Goal: Information Seeking & Learning: Compare options

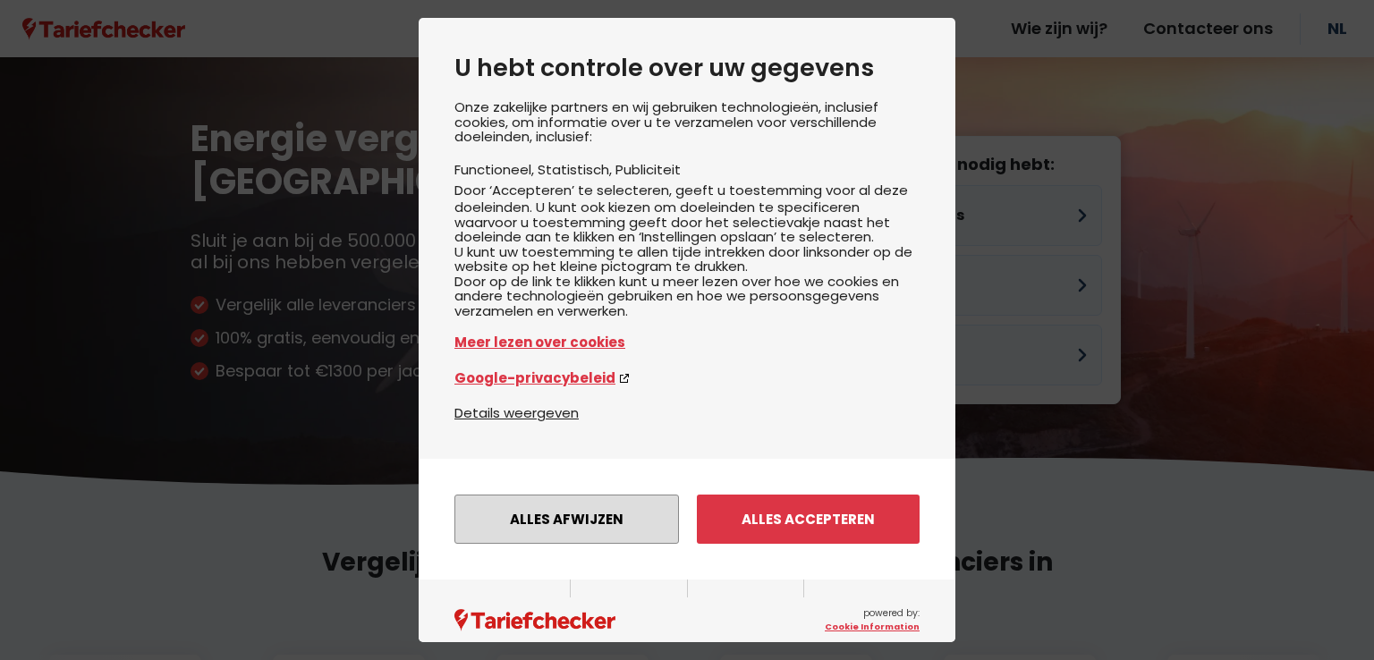
click at [537, 544] on button "Alles afwijzen" at bounding box center [566, 519] width 225 height 49
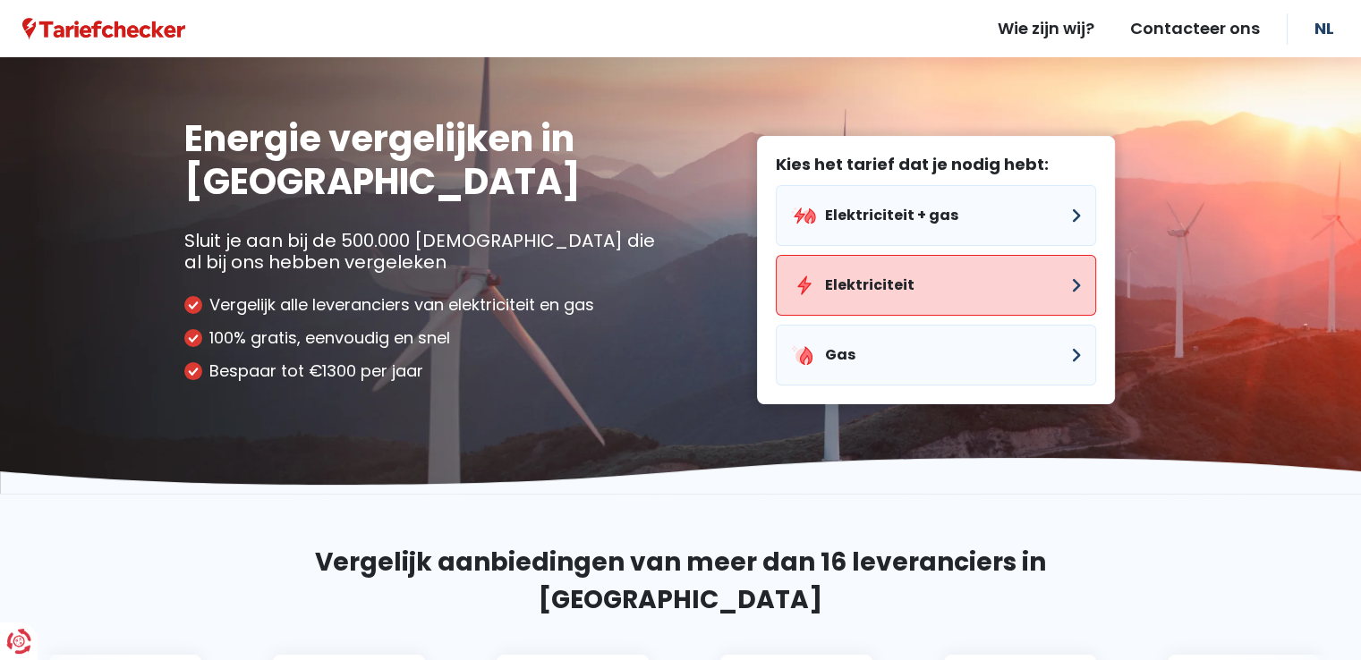
click at [945, 275] on button "Elektriciteit" at bounding box center [936, 285] width 320 height 61
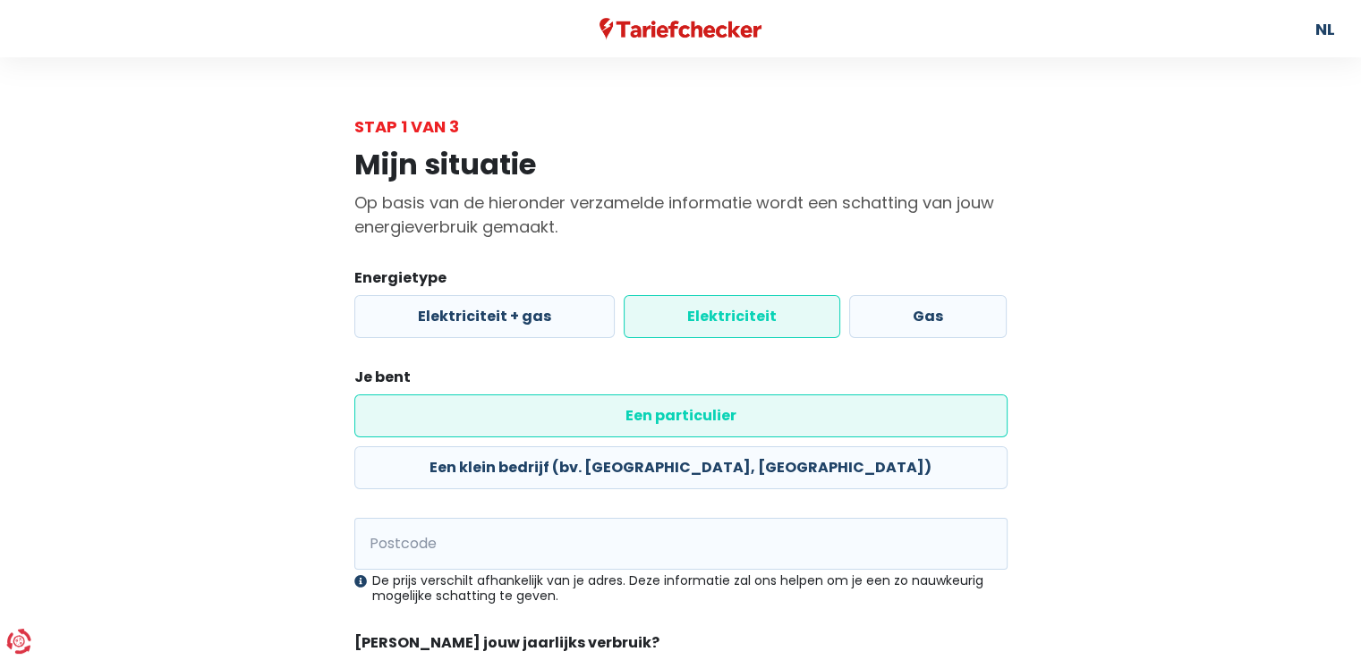
click at [461, 417] on label "Een particulier" at bounding box center [680, 415] width 653 height 43
click at [461, 417] on input "Een particulier" at bounding box center [680, 415] width 653 height 43
click at [523, 518] on input "Postcode" at bounding box center [680, 544] width 653 height 52
type input "3550"
click at [188, 514] on div "Mijn situatie Op basis van de hieronder verzamelde informatie wordt een schatti…" at bounding box center [681, 461] width 1020 height 645
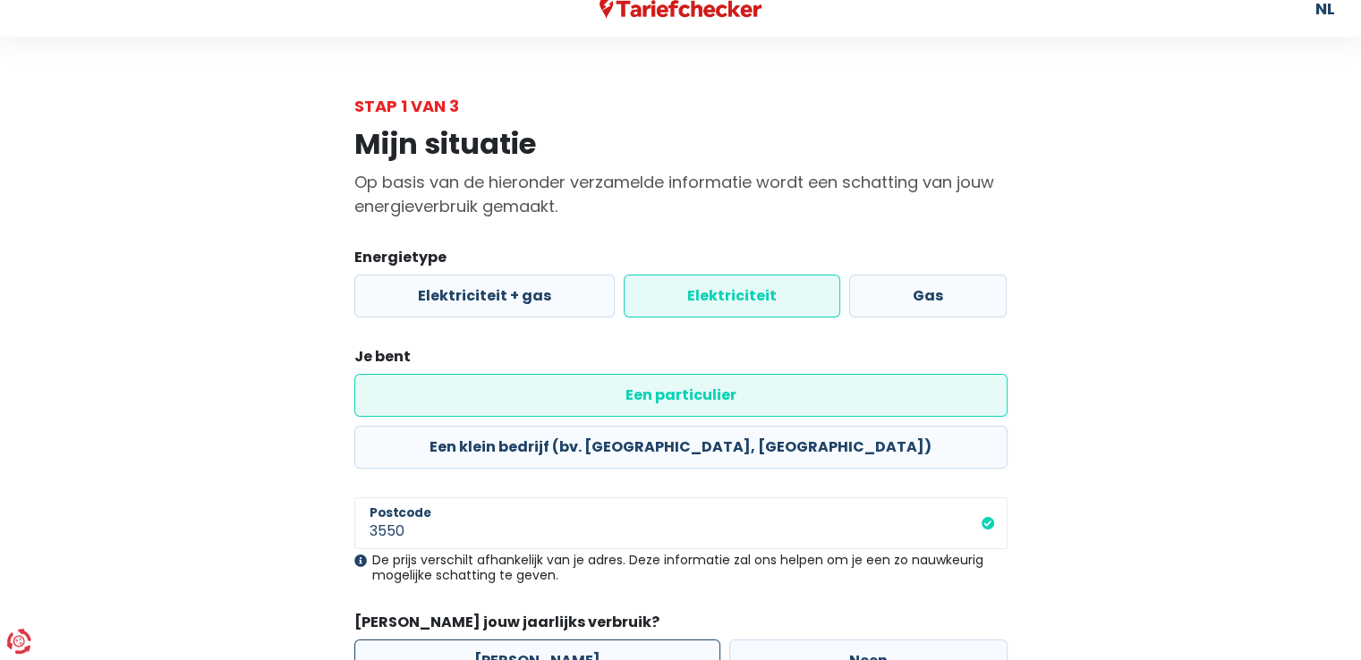
scroll to position [59, 0]
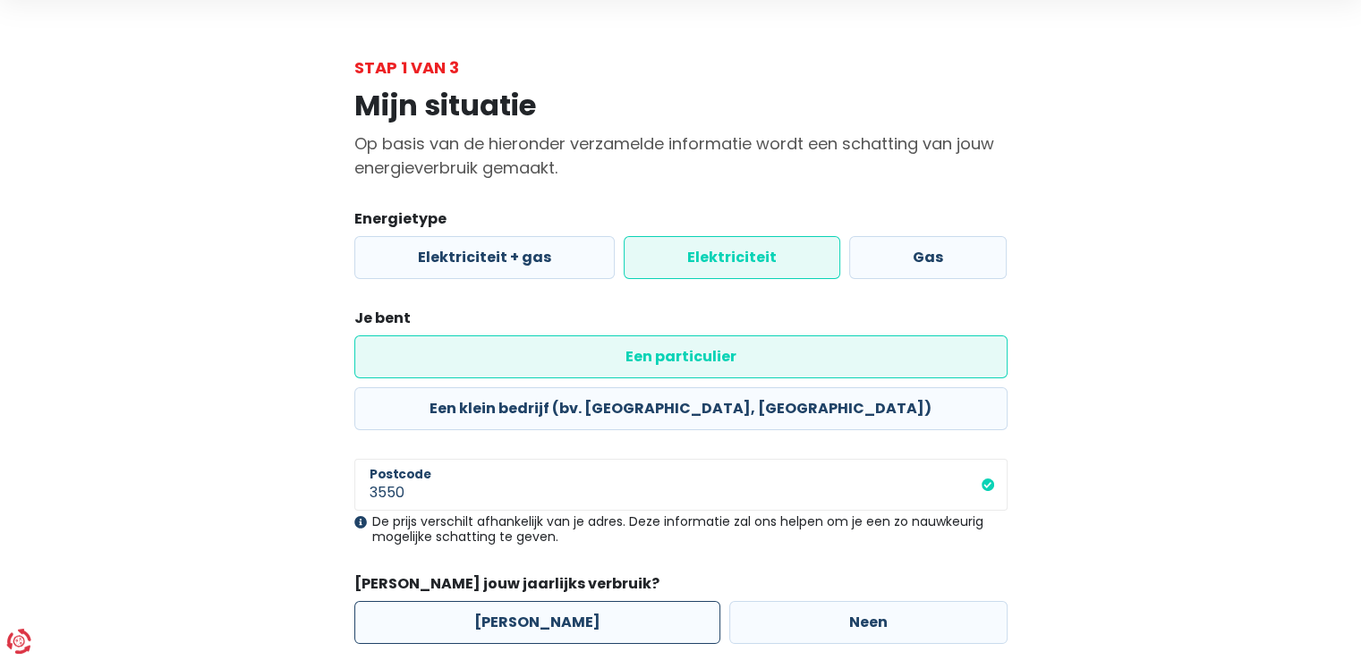
click at [513, 601] on label "[PERSON_NAME]" at bounding box center [537, 622] width 366 height 43
click at [513, 601] on input "[PERSON_NAME]" at bounding box center [537, 622] width 366 height 43
radio input "true"
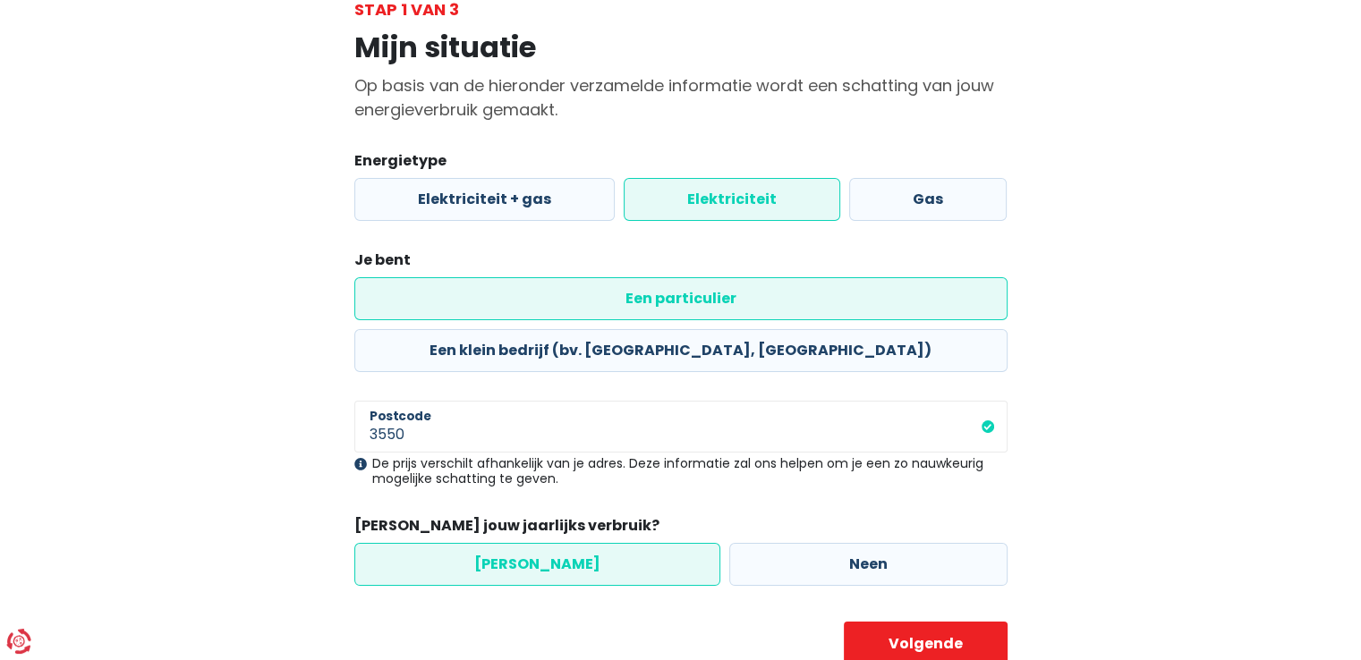
scroll to position [129, 0]
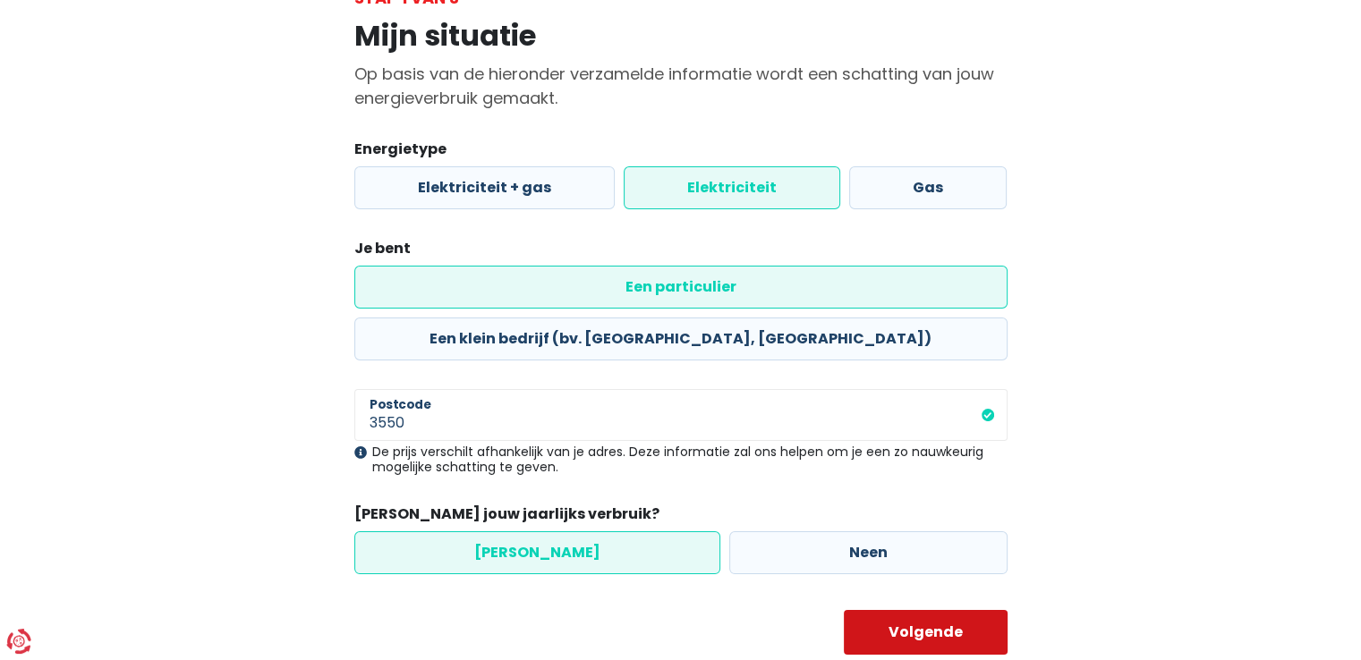
click at [895, 610] on button "Volgende" at bounding box center [926, 632] width 164 height 45
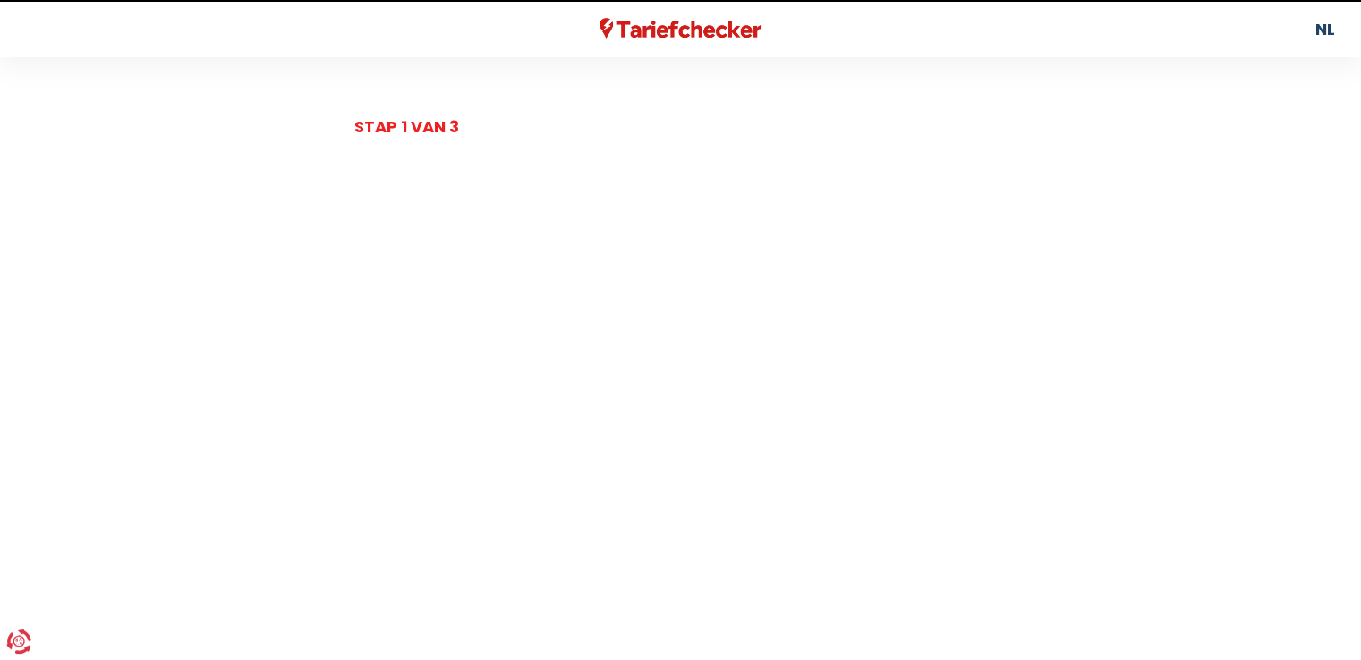
select select
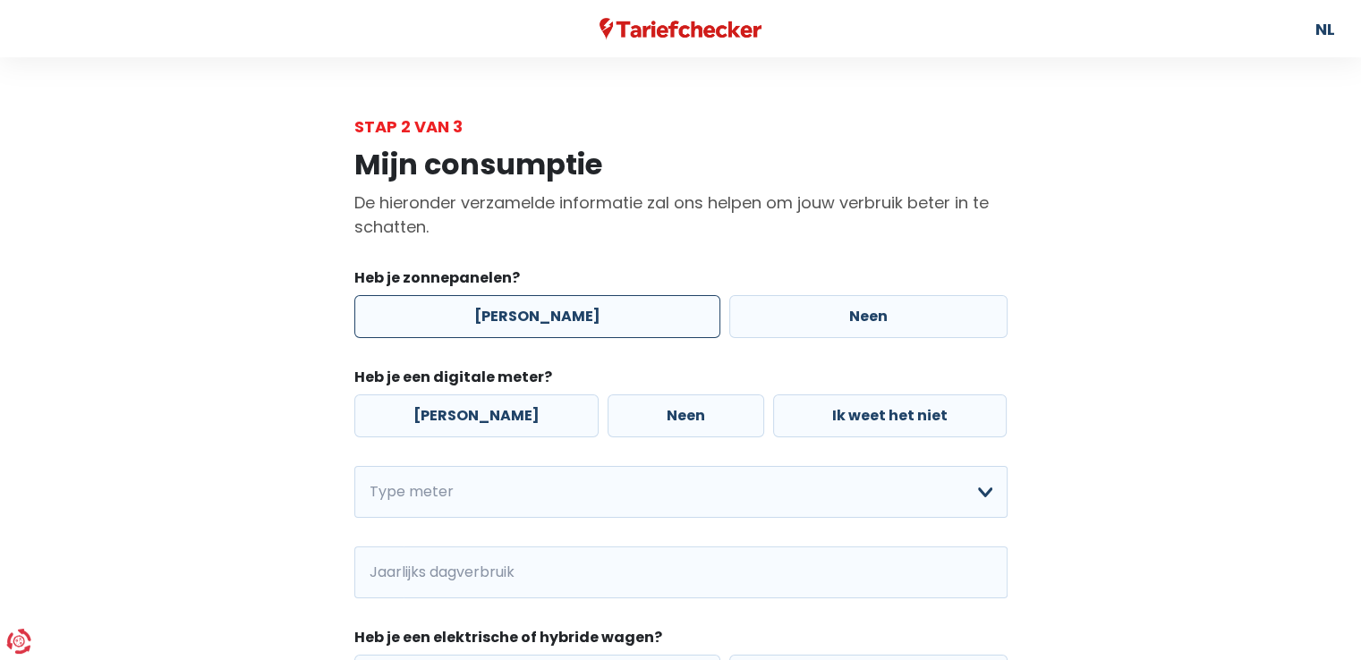
click at [522, 322] on label "[PERSON_NAME]" at bounding box center [537, 316] width 366 height 43
click at [522, 322] on input "[PERSON_NAME]" at bounding box center [537, 316] width 366 height 43
radio input "true"
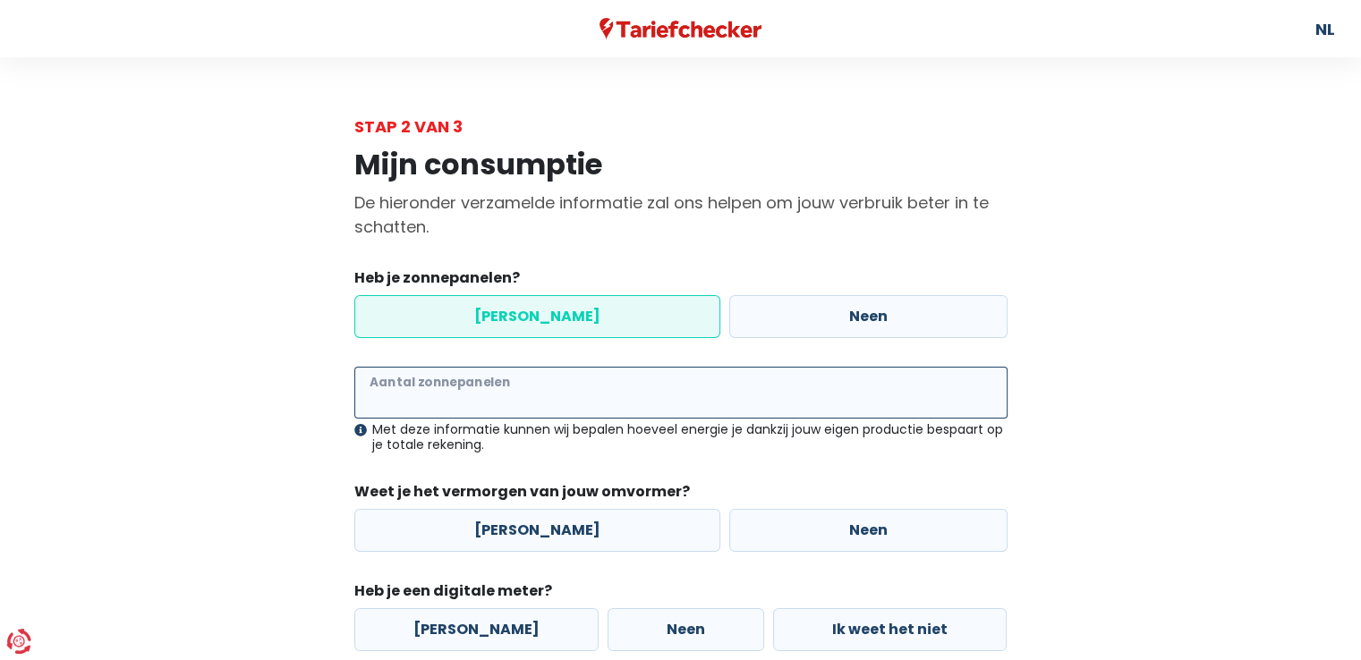
click at [558, 398] on input "Aantal zonnepanelen" at bounding box center [680, 393] width 653 height 52
type input "14"
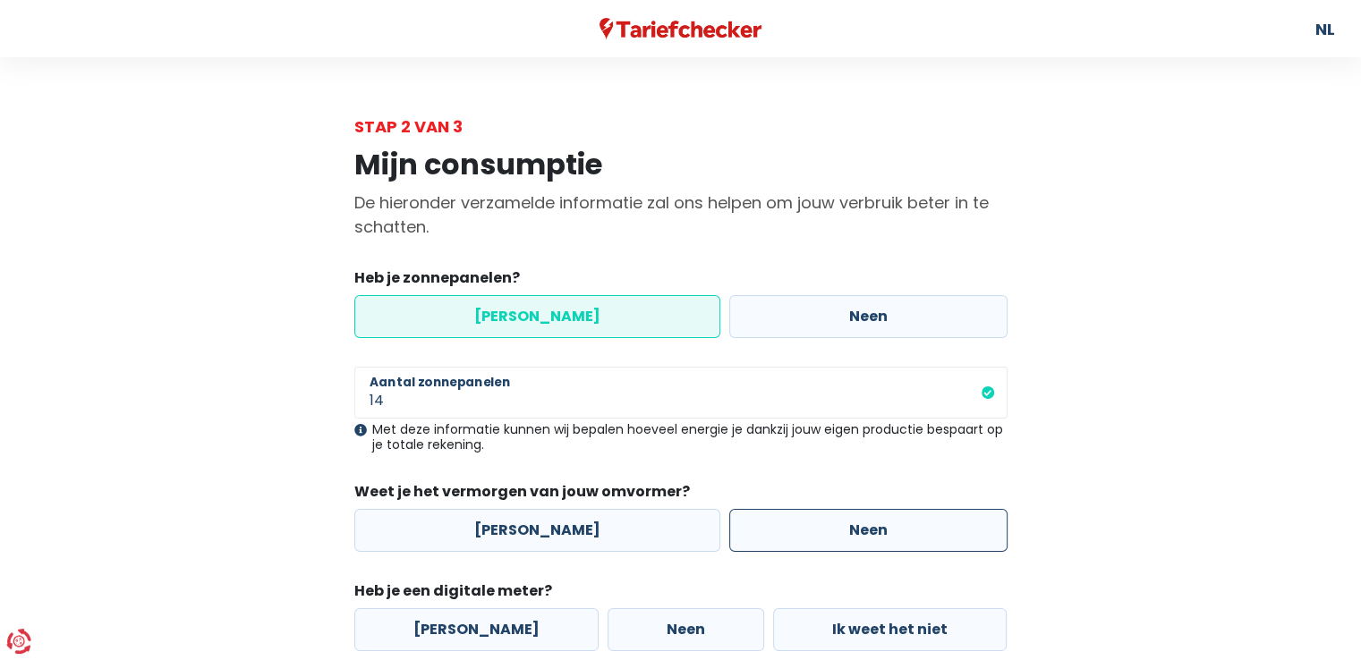
click at [822, 531] on label "Neen" at bounding box center [868, 530] width 278 height 43
click at [822, 531] on input "Neen" at bounding box center [868, 530] width 278 height 43
radio input "true"
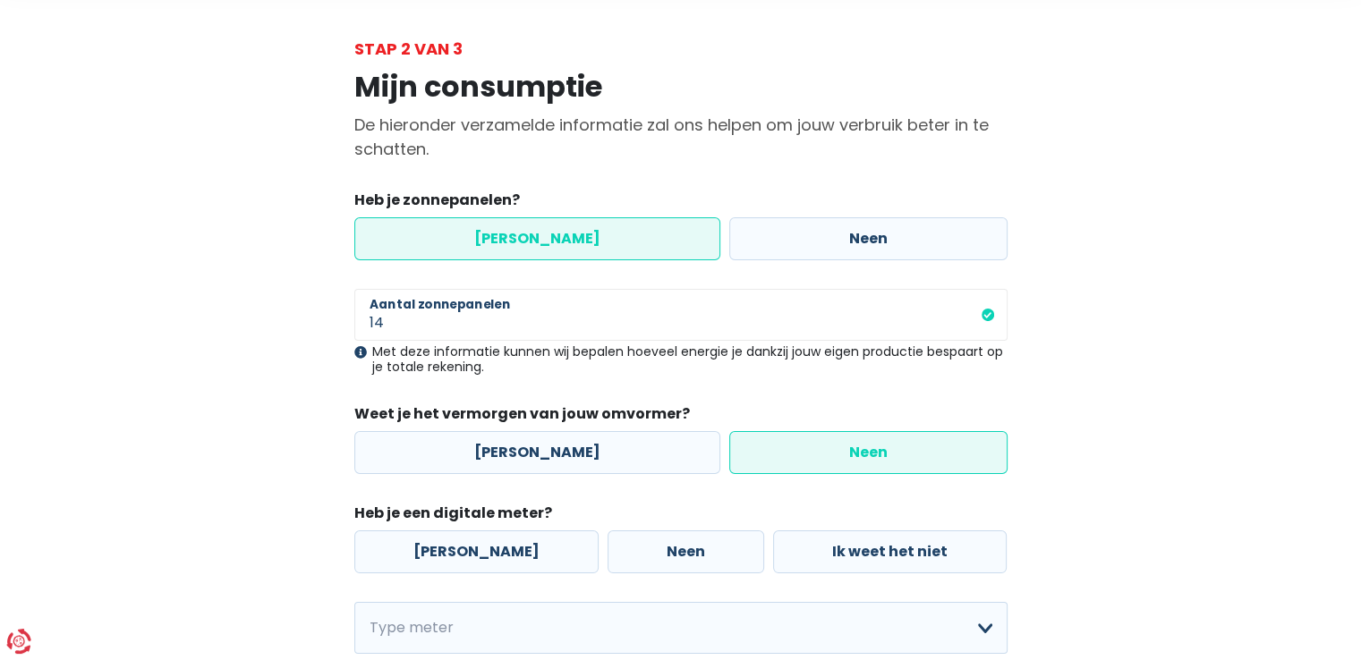
scroll to position [89, 0]
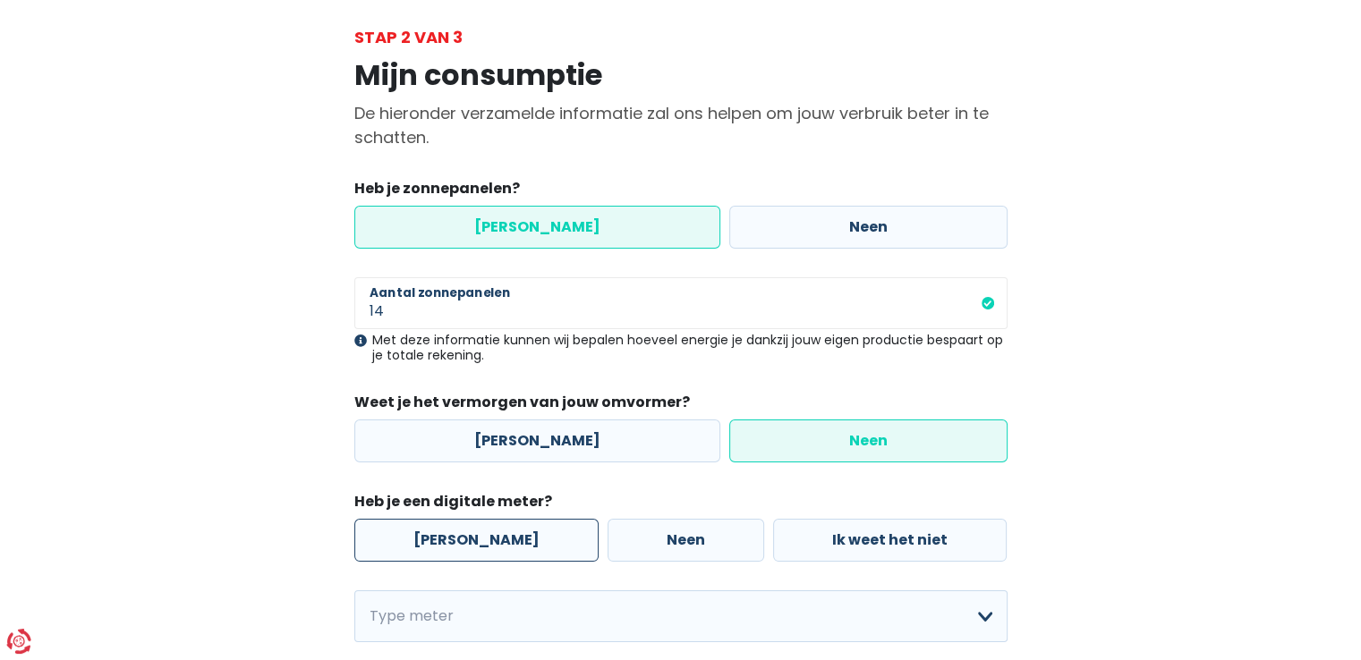
click at [408, 538] on label "[PERSON_NAME]" at bounding box center [476, 540] width 244 height 43
click at [408, 538] on input "[PERSON_NAME]" at bounding box center [476, 540] width 244 height 43
radio input "true"
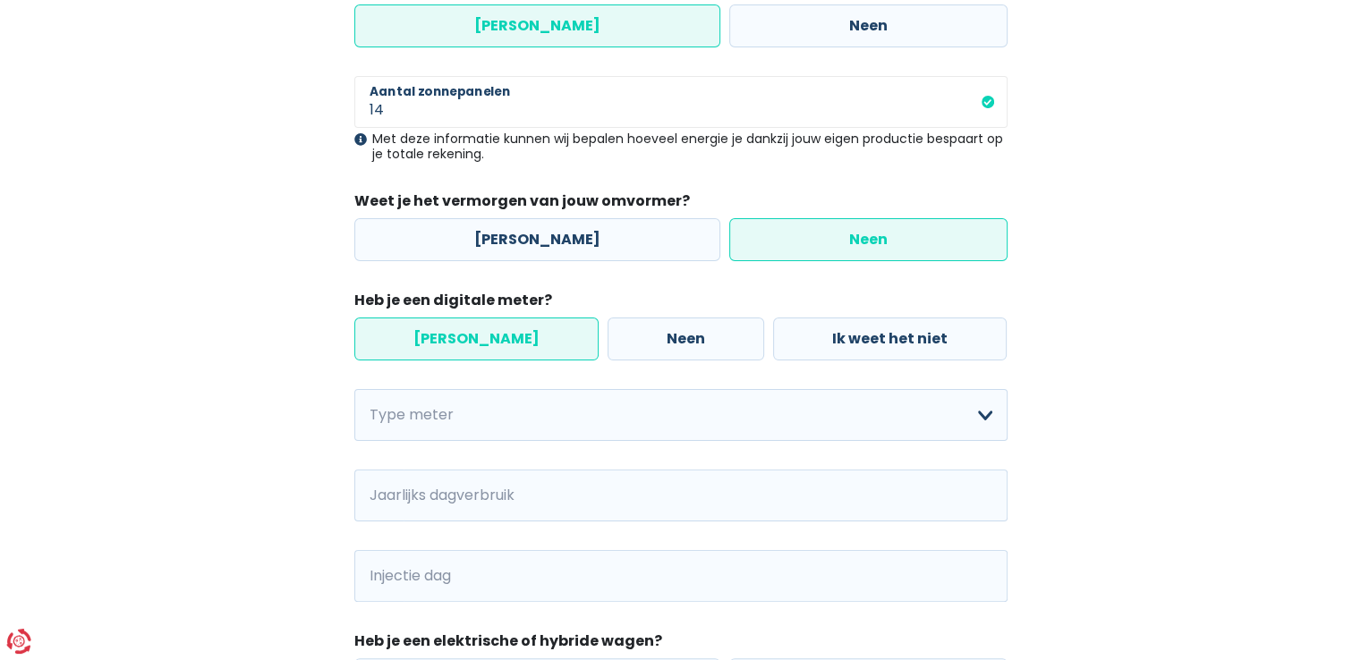
scroll to position [298, 0]
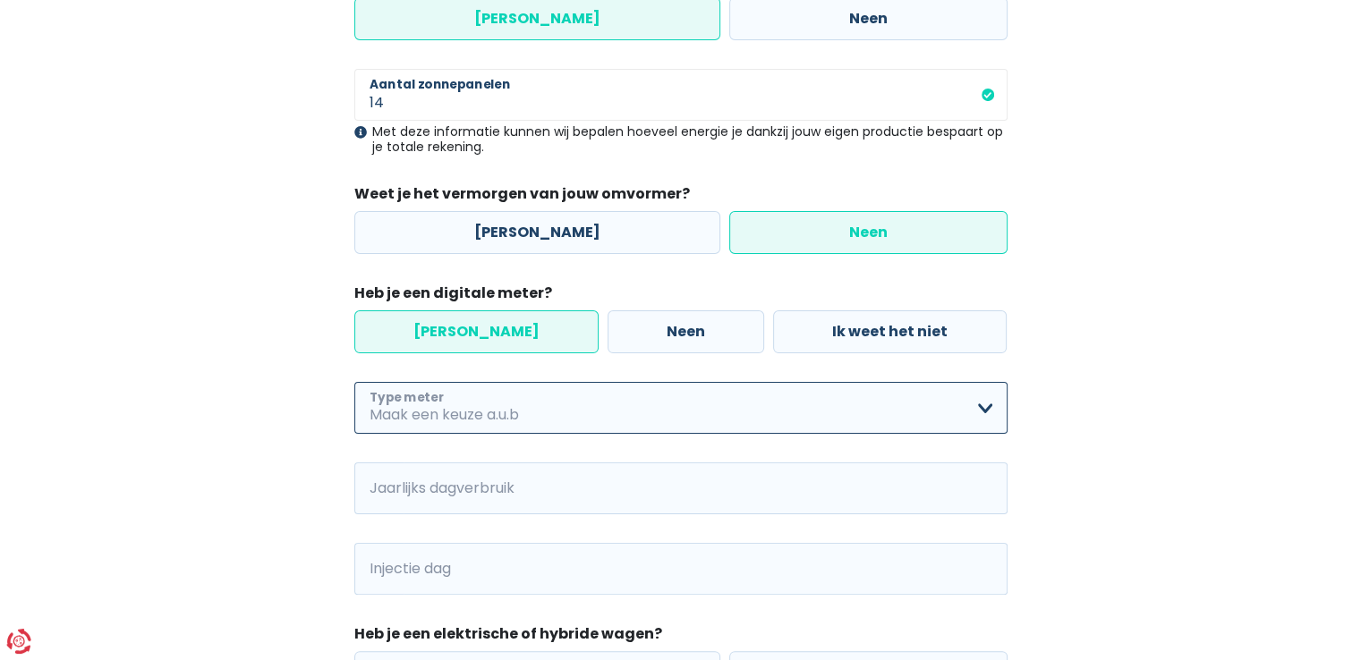
click at [368, 415] on select "Enkelvoudig Tweevoudig Enkelvoudig + uitsluitend nachttarief Tweevoudig + uitsl…" at bounding box center [680, 408] width 653 height 52
select select "day_night_bi_hourly"
click at [354, 382] on select "Enkelvoudig Tweevoudig Enkelvoudig + uitsluitend nachttarief Tweevoudig + uitsl…" at bounding box center [680, 408] width 653 height 52
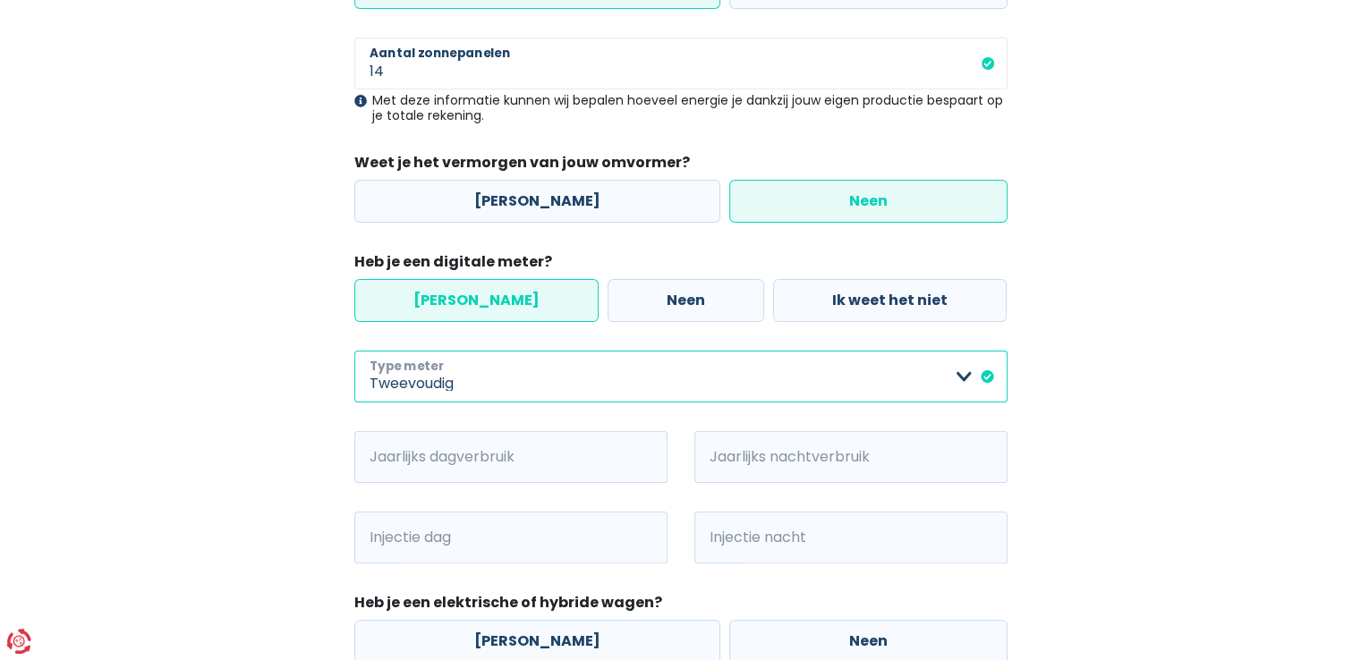
scroll to position [358, 0]
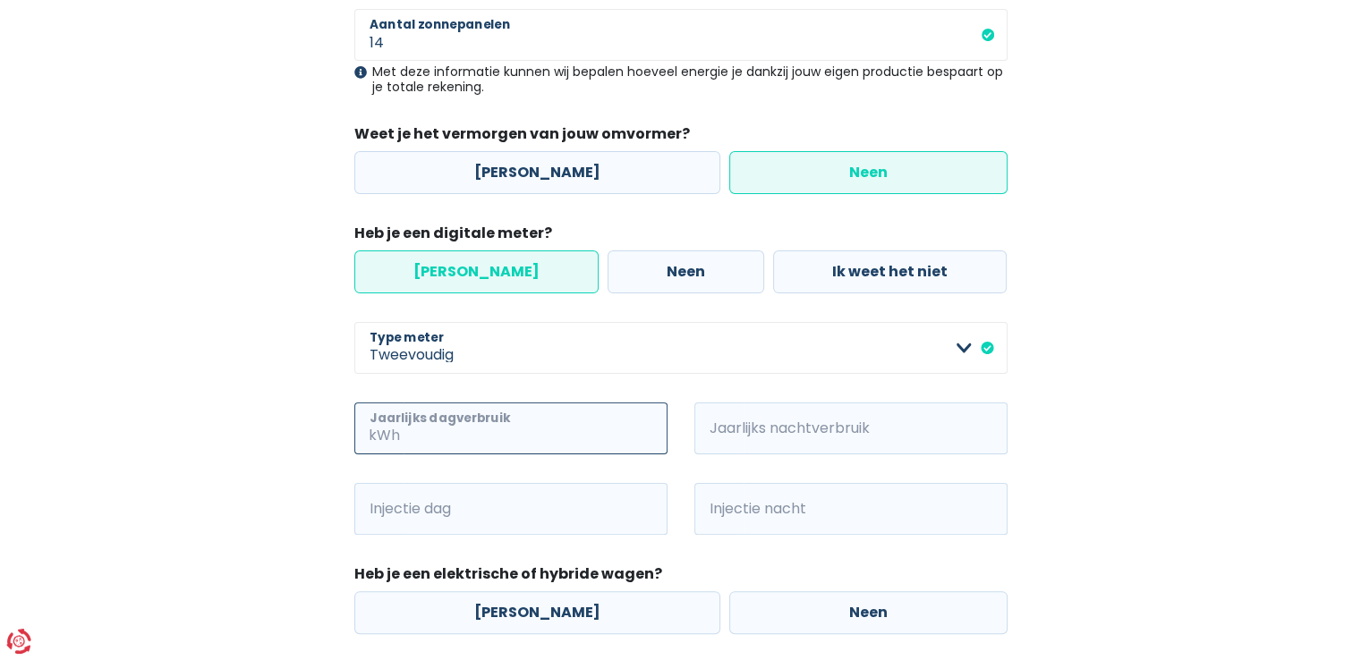
click at [421, 441] on input "Jaarlijks dagverbruik" at bounding box center [535, 429] width 264 height 52
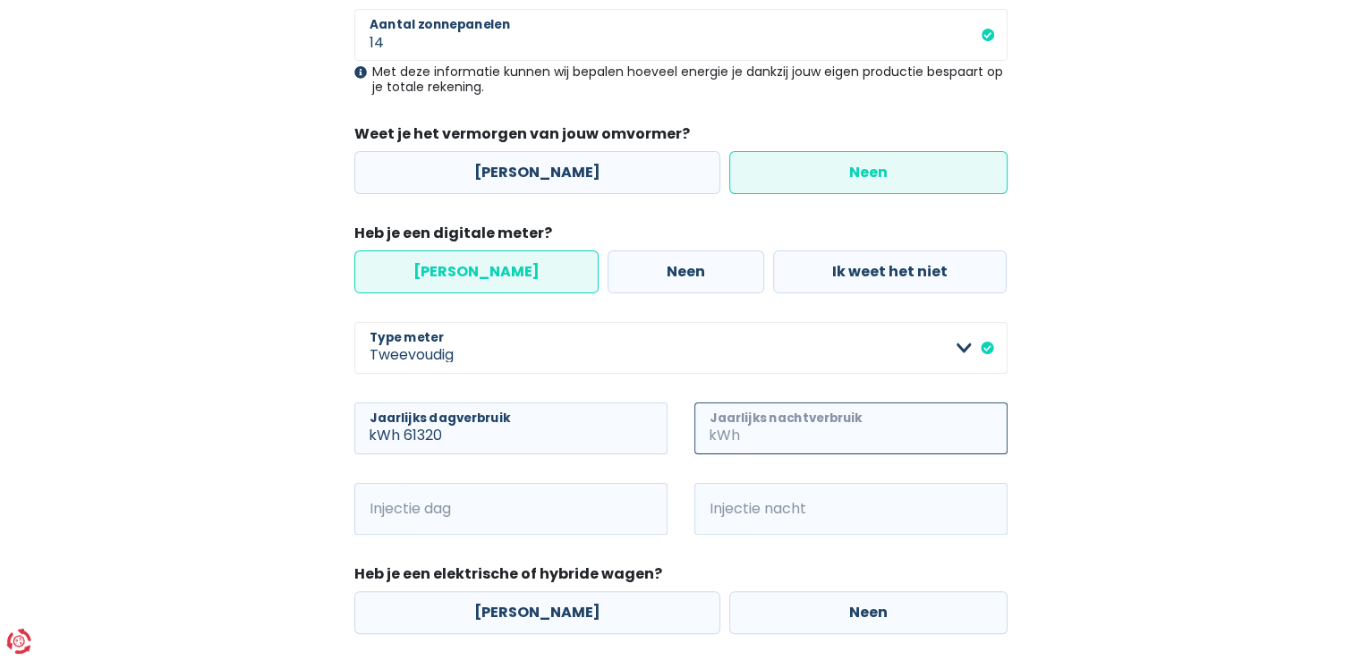
click at [754, 425] on input "Jaarlijks nachtverbruik" at bounding box center [875, 429] width 264 height 52
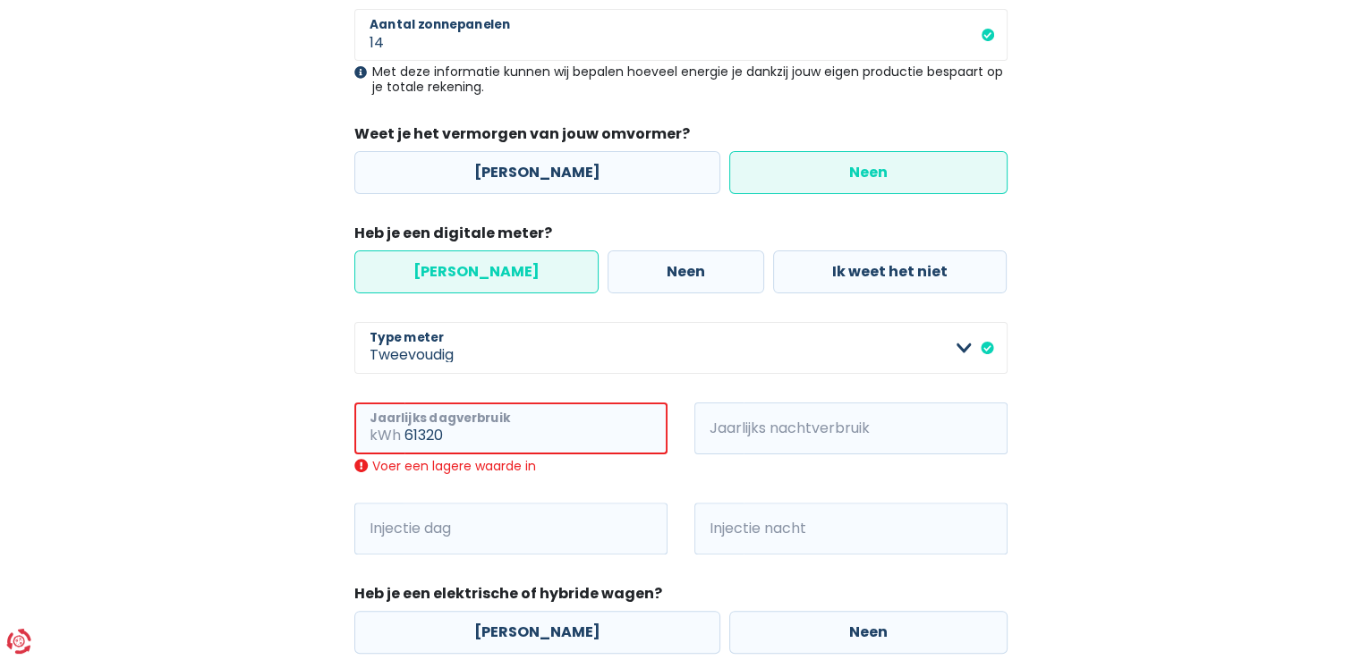
drag, startPoint x: 441, startPoint y: 428, endPoint x: 443, endPoint y: 439, distance: 11.8
click at [443, 439] on input "61320" at bounding box center [535, 429] width 263 height 52
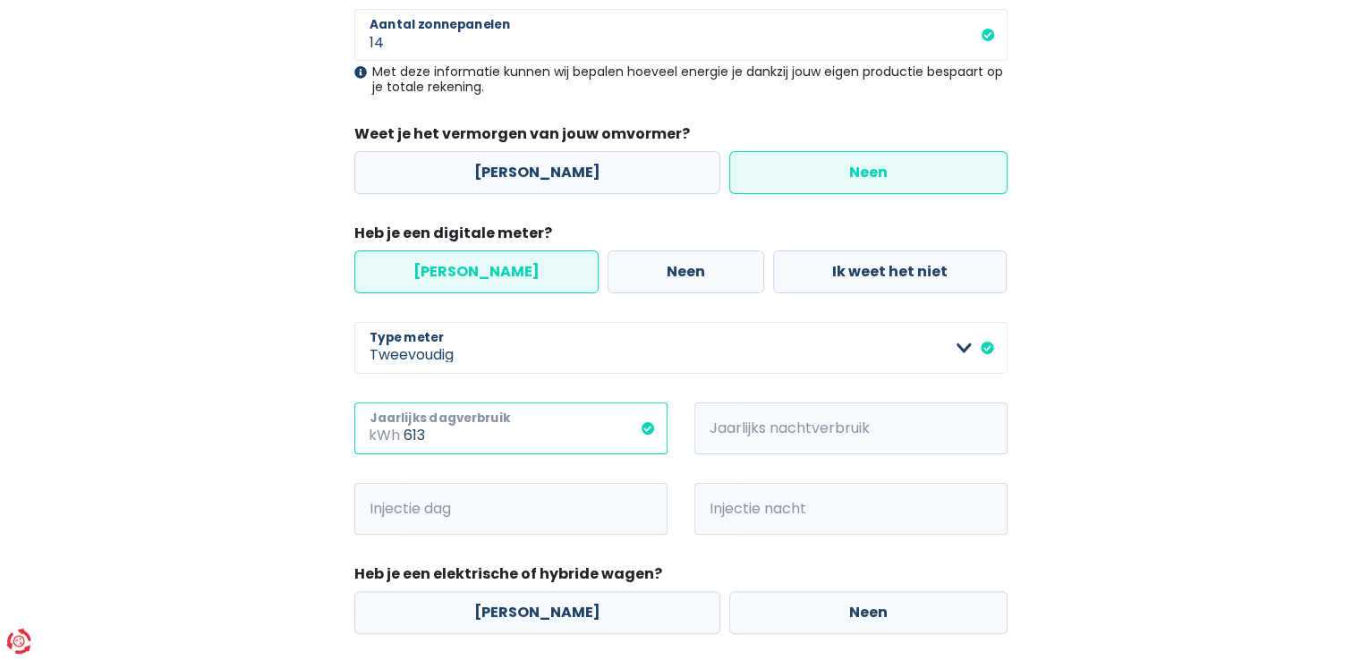
type input "613"
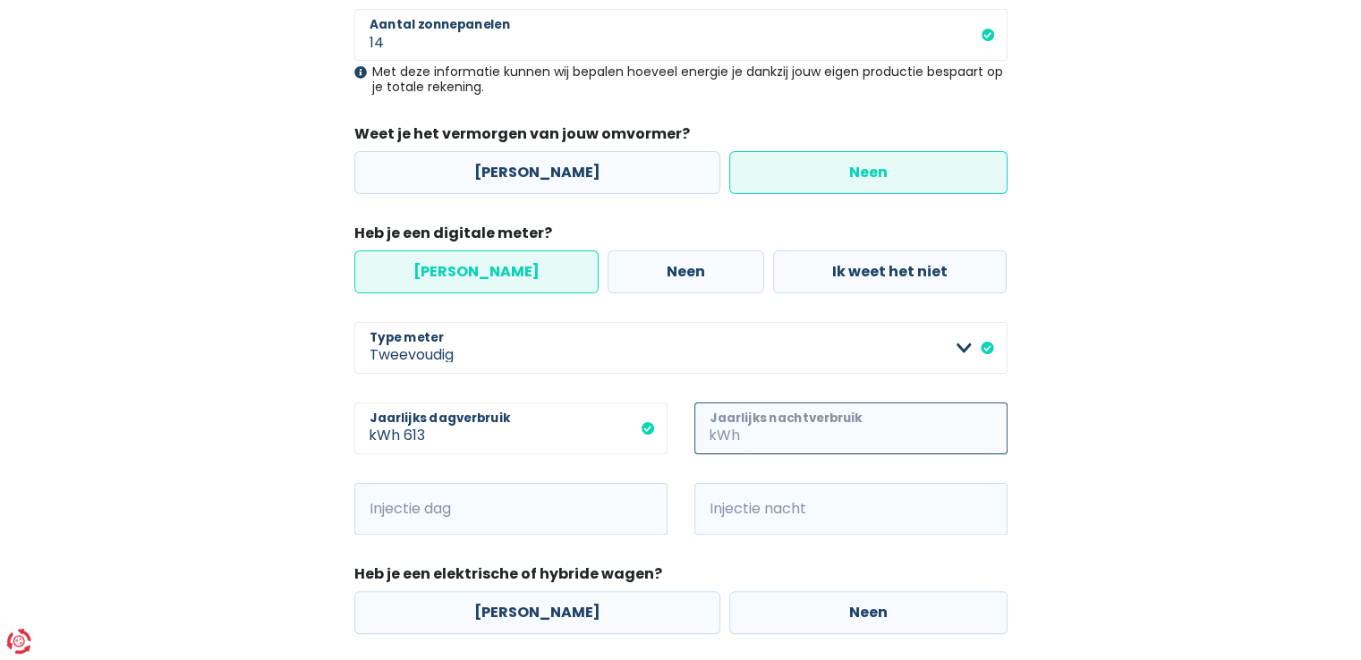
click at [752, 434] on input "Jaarlijks nachtverbruik" at bounding box center [875, 429] width 264 height 52
type input "663"
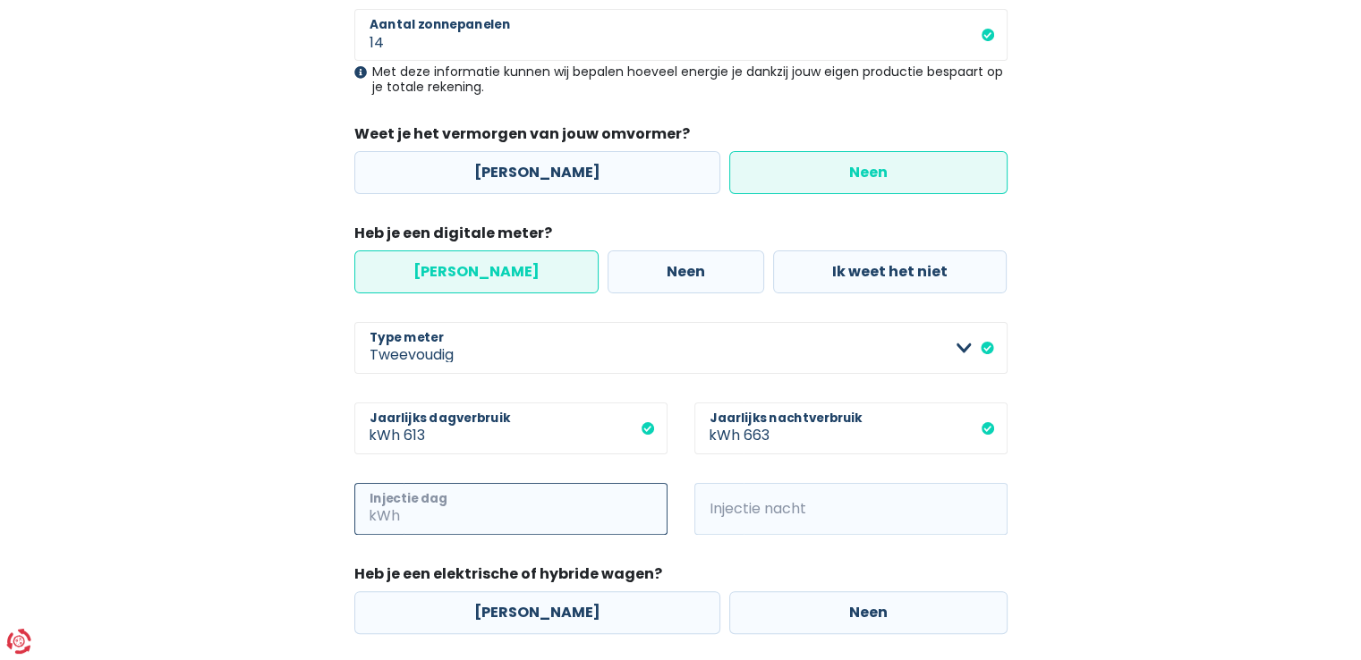
click at [431, 513] on input "Injectie dag" at bounding box center [535, 509] width 264 height 52
type input "776"
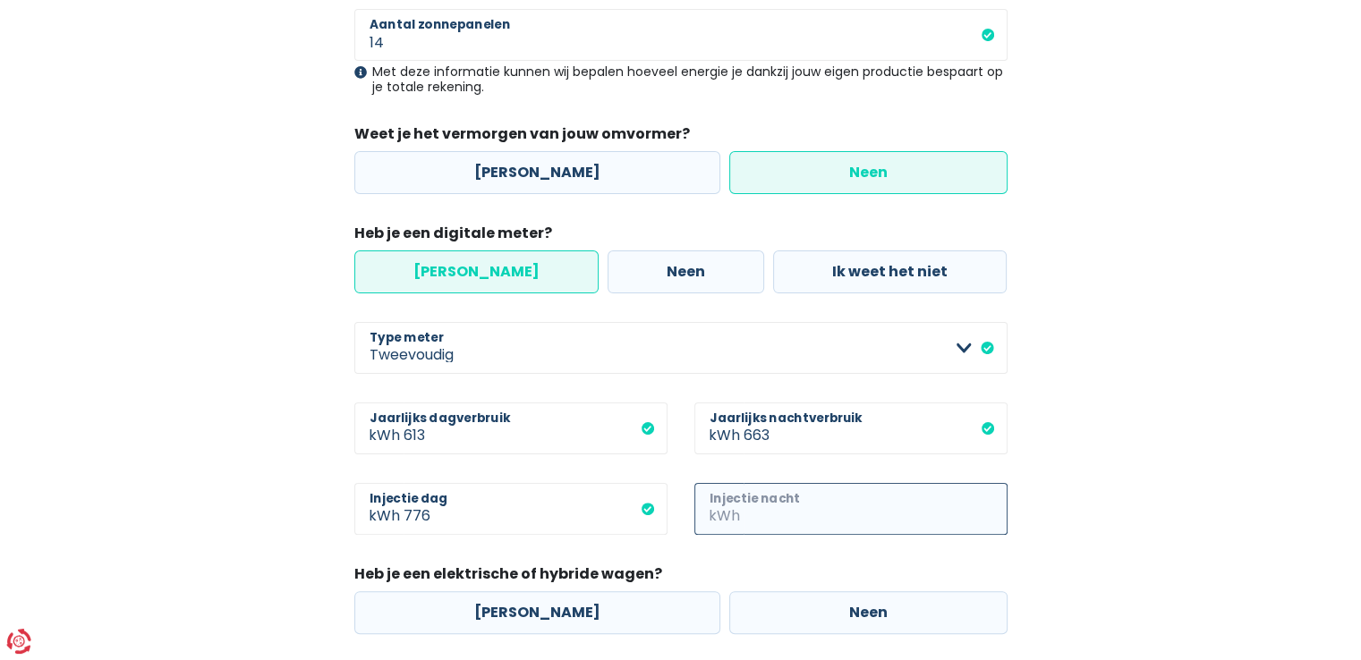
click at [783, 505] on input "Injectie nacht" at bounding box center [875, 509] width 264 height 52
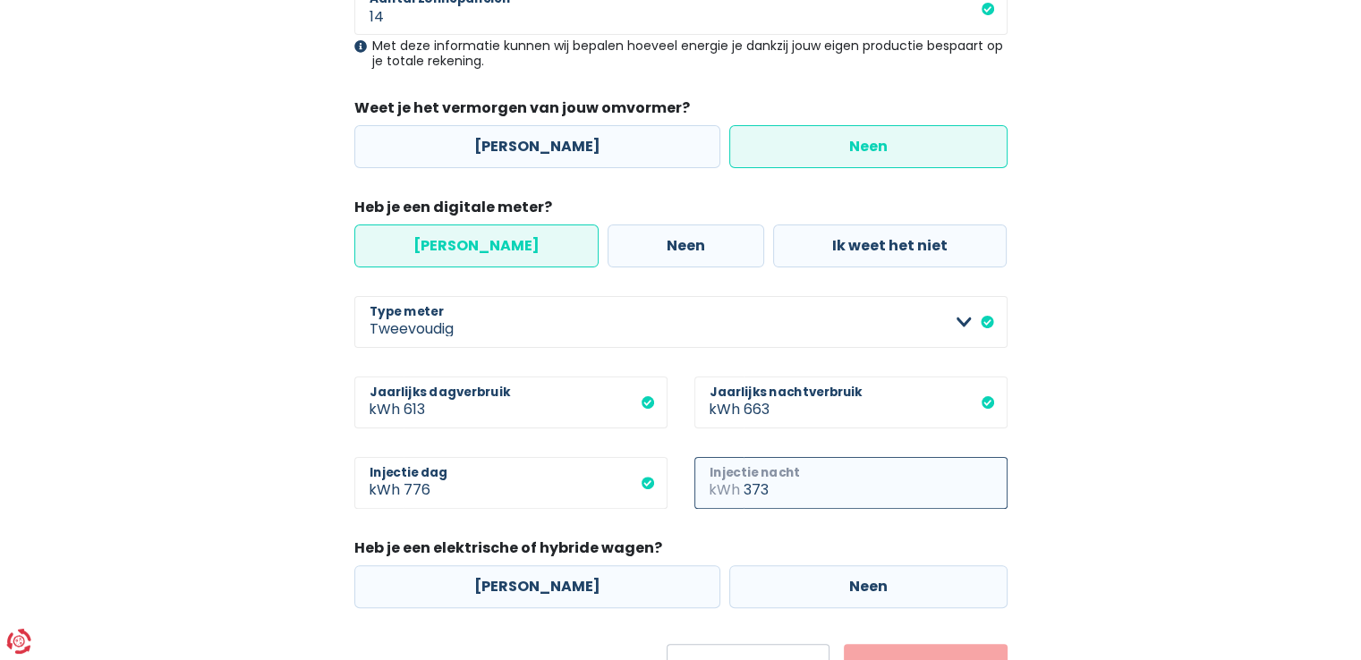
scroll to position [471, 0]
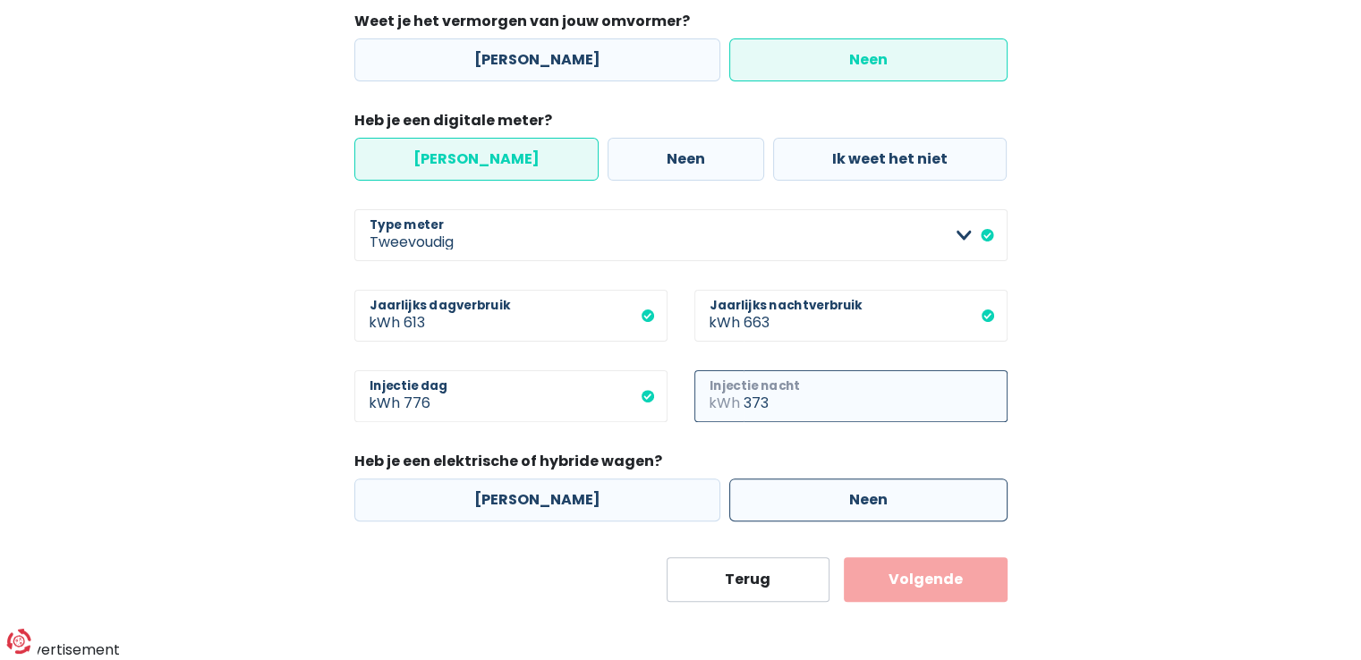
type input "373"
click at [831, 508] on label "Neen" at bounding box center [868, 500] width 278 height 43
click at [831, 508] on input "Neen" at bounding box center [868, 500] width 278 height 43
radio input "true"
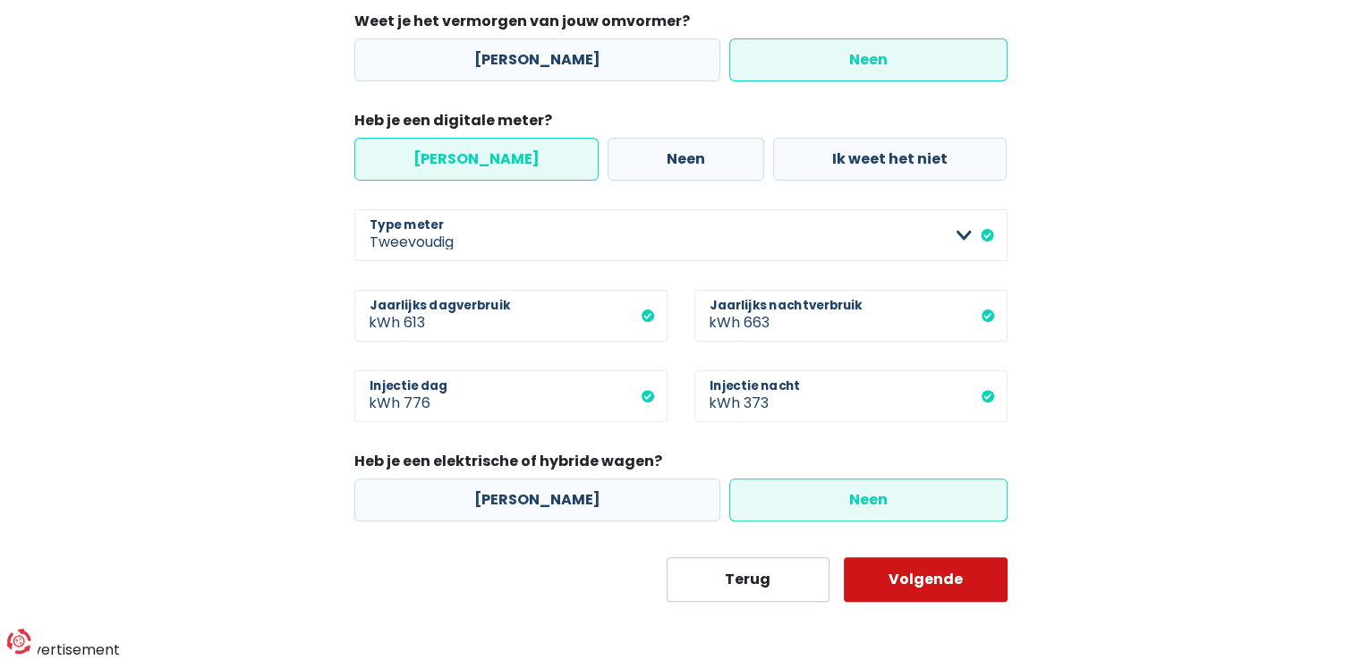
click at [970, 583] on button "Volgende" at bounding box center [926, 579] width 164 height 45
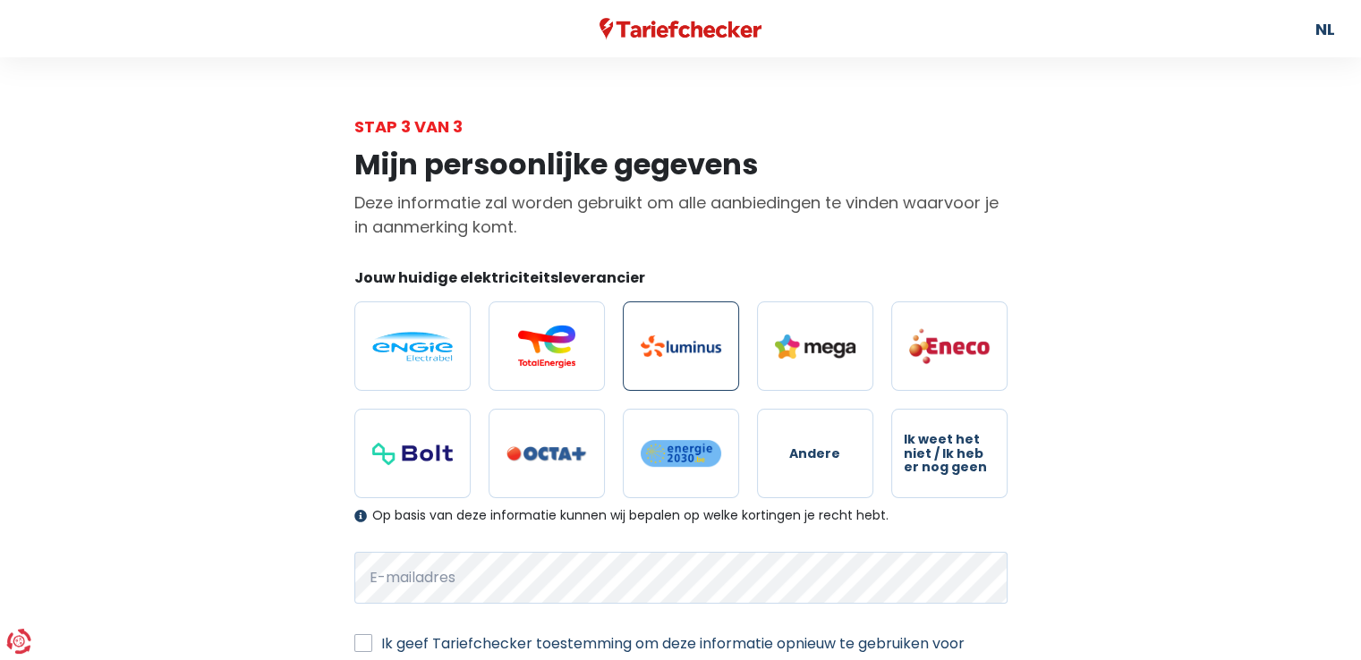
click at [688, 352] on img at bounding box center [680, 345] width 81 height 21
click at [688, 352] on input "radio" at bounding box center [681, 345] width 116 height 89
radio input "true"
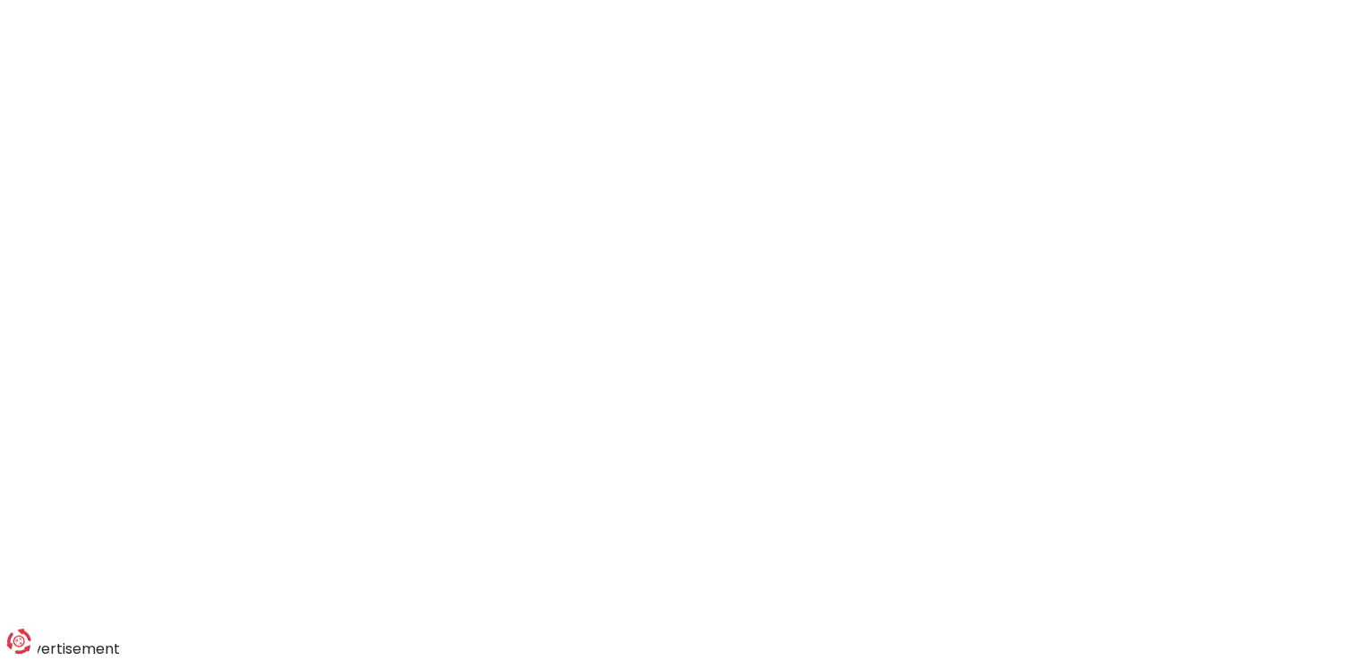
select select "day_night_bi_hourly"
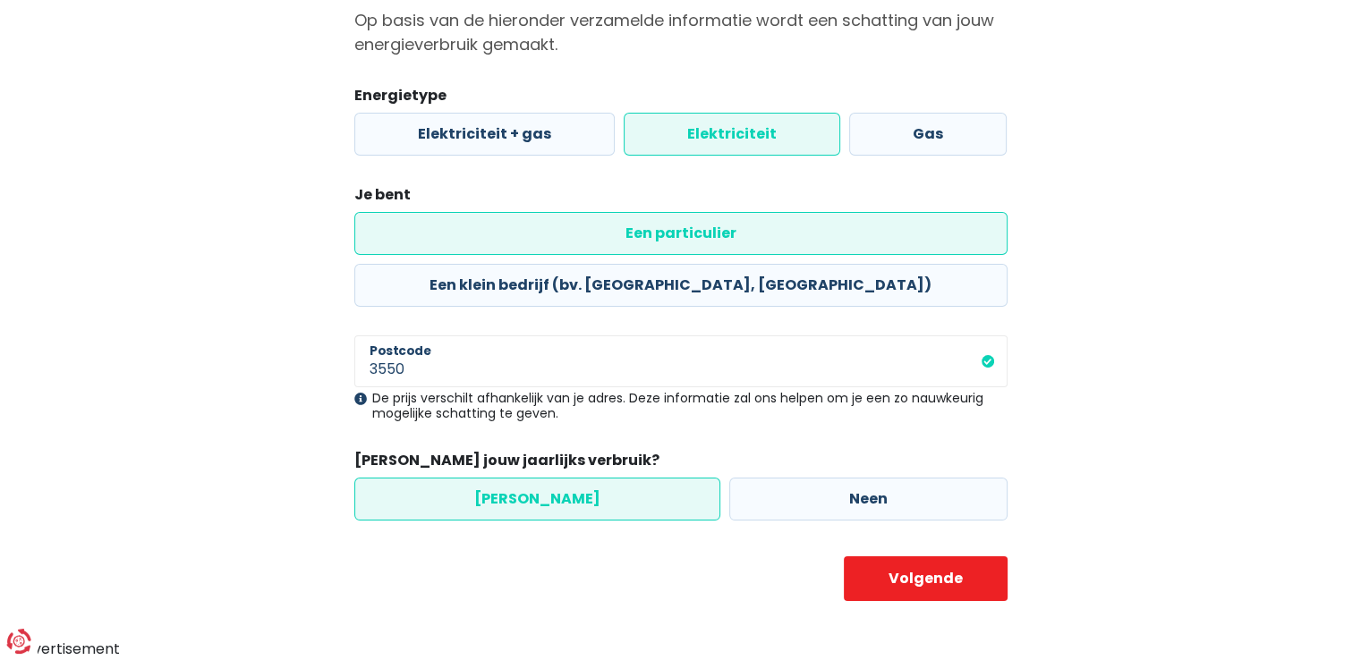
scroll to position [129, 0]
